Goal: Find specific page/section: Find specific page/section

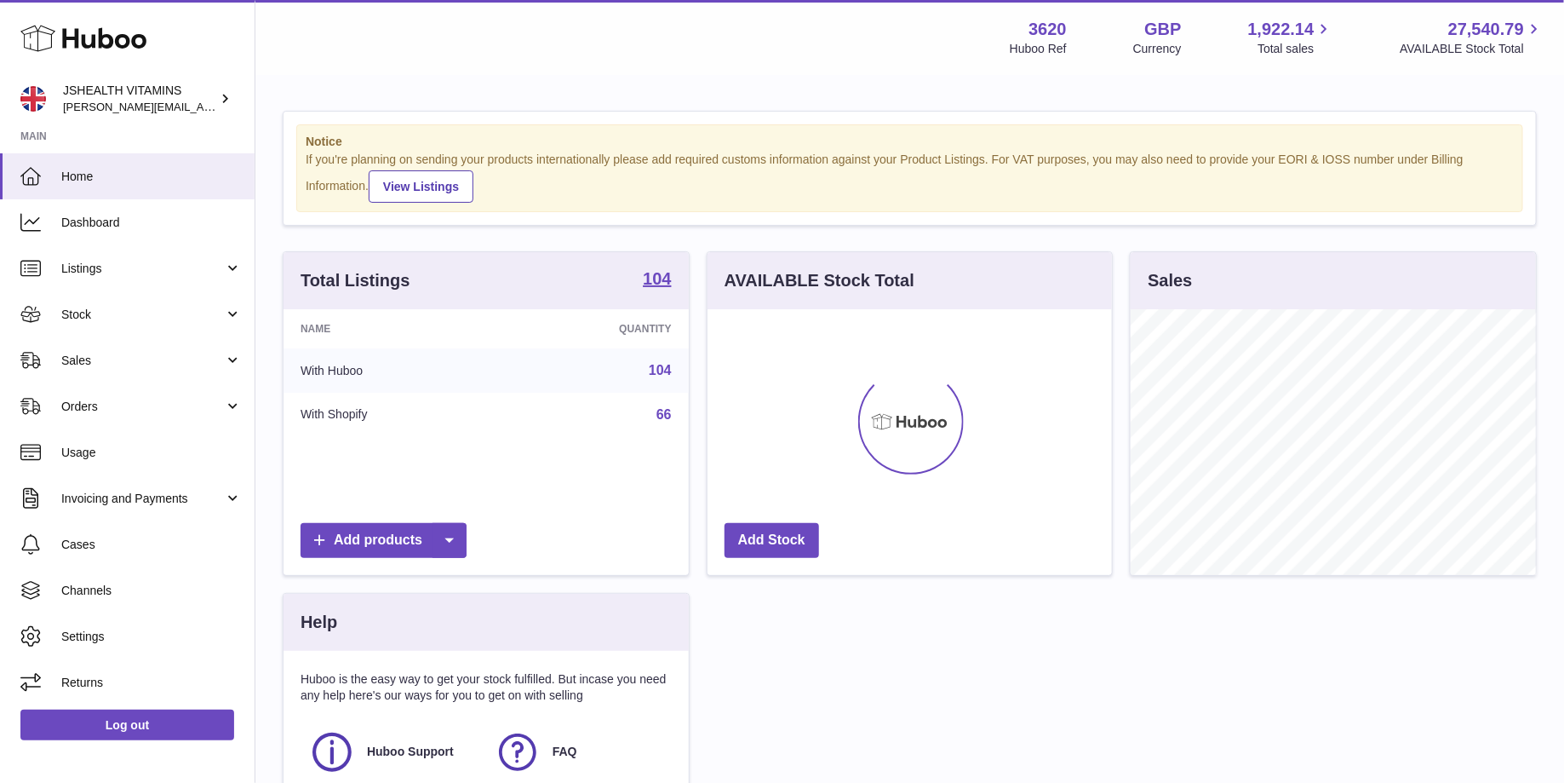
scroll to position [265, 405]
click at [118, 318] on span "Stock" at bounding box center [142, 315] width 163 height 16
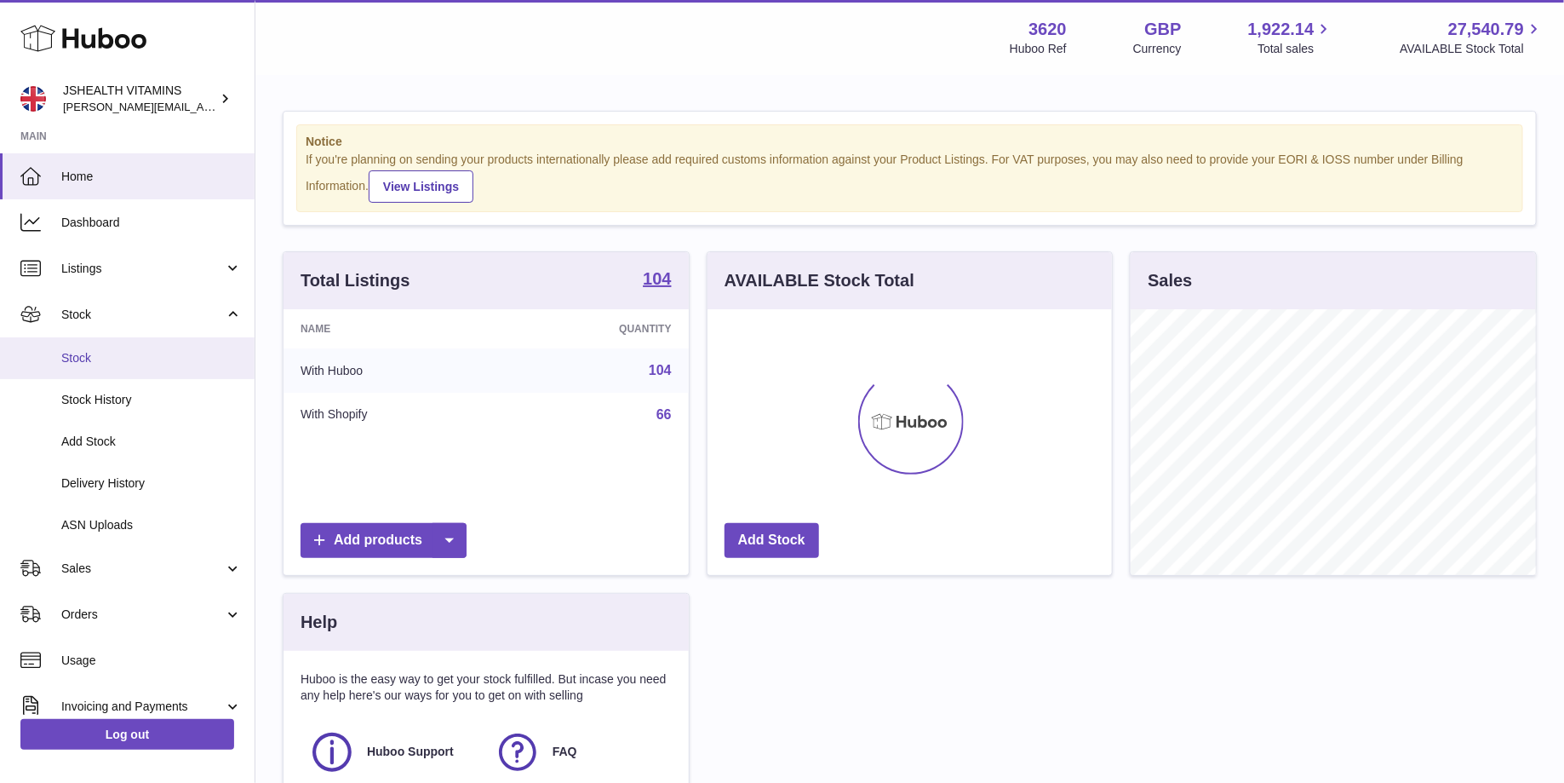
click at [121, 364] on span "Stock" at bounding box center [151, 358] width 181 height 16
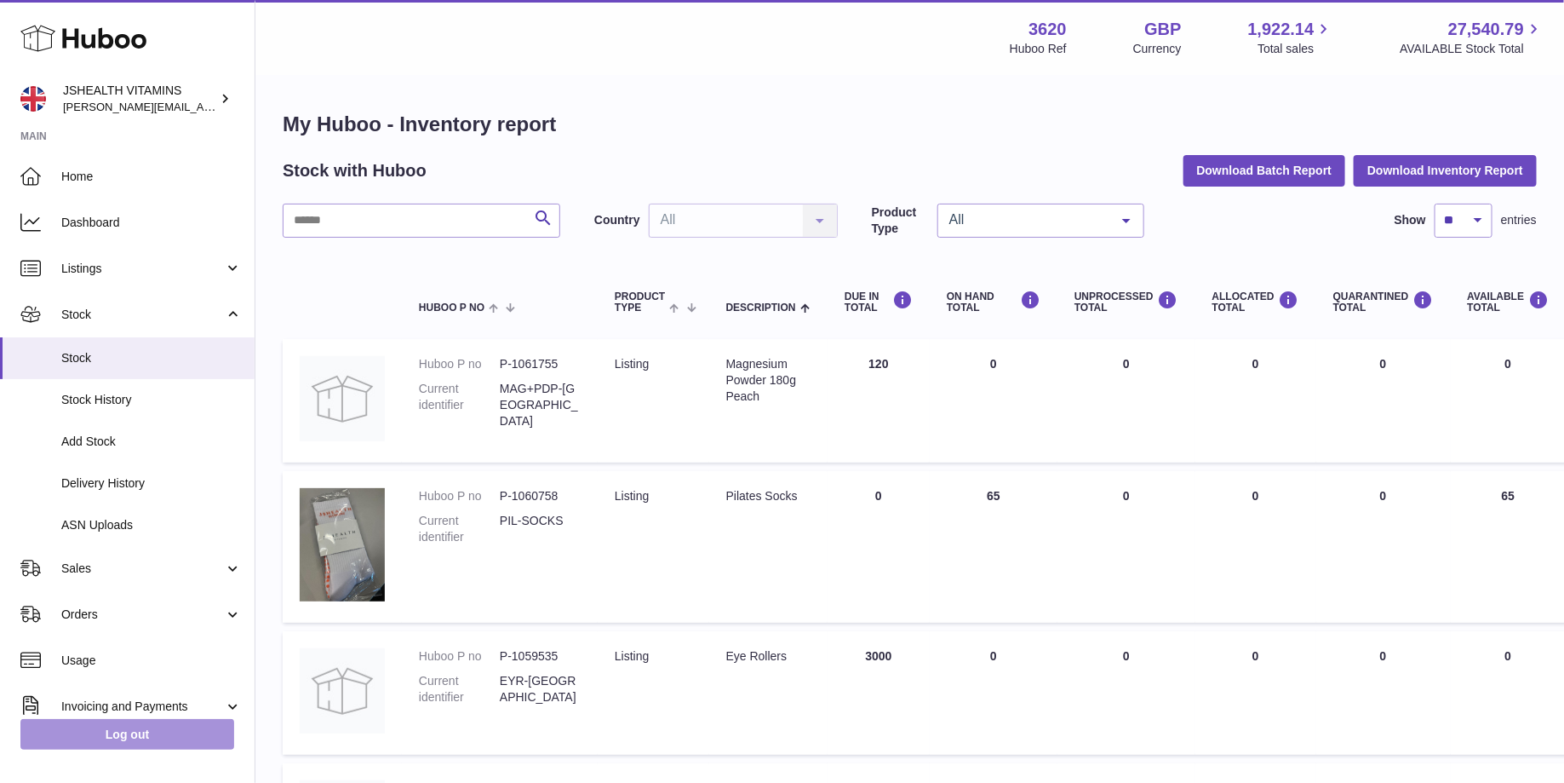
click at [112, 732] on link "Log out" at bounding box center [127, 734] width 214 height 31
